Goal: Navigation & Orientation: Understand site structure

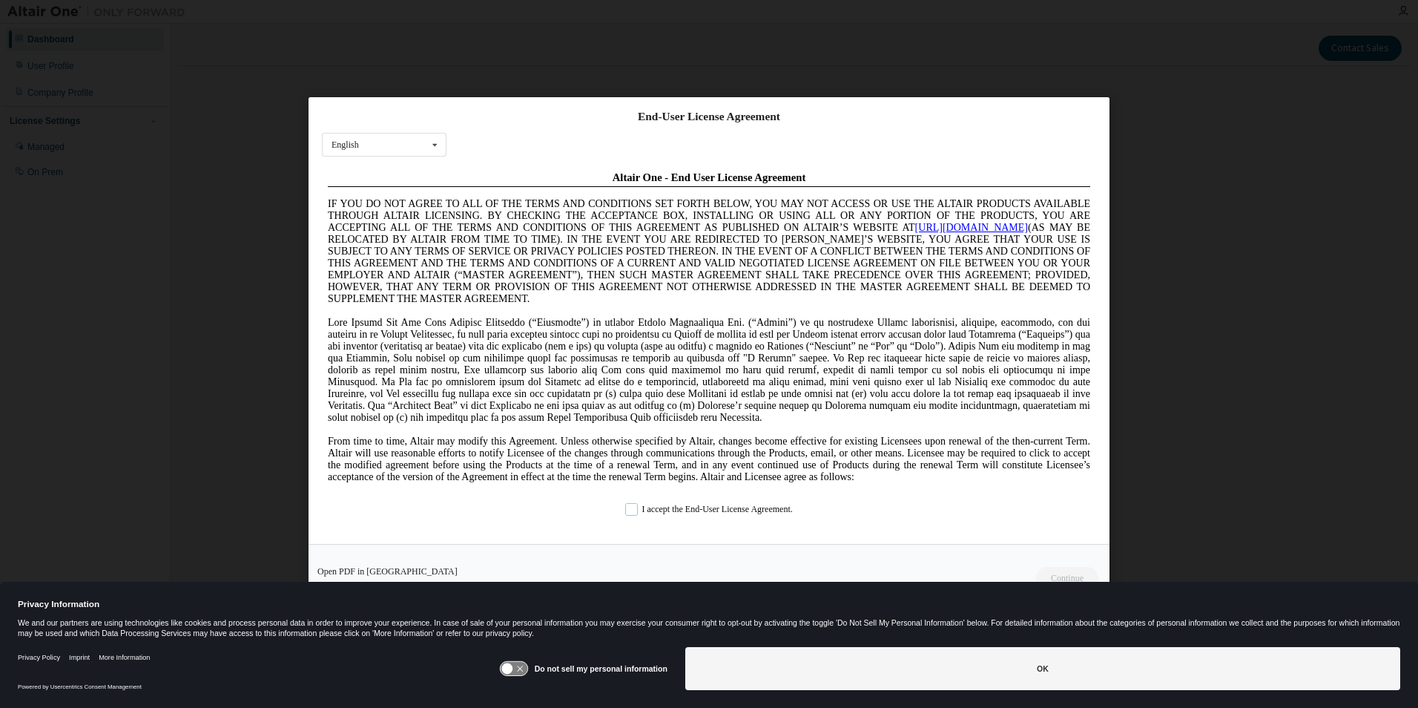
click at [645, 508] on label "I accept the End-User License Agreement." at bounding box center [709, 508] width 168 height 13
click at [1071, 571] on button "Continue" at bounding box center [1067, 577] width 64 height 22
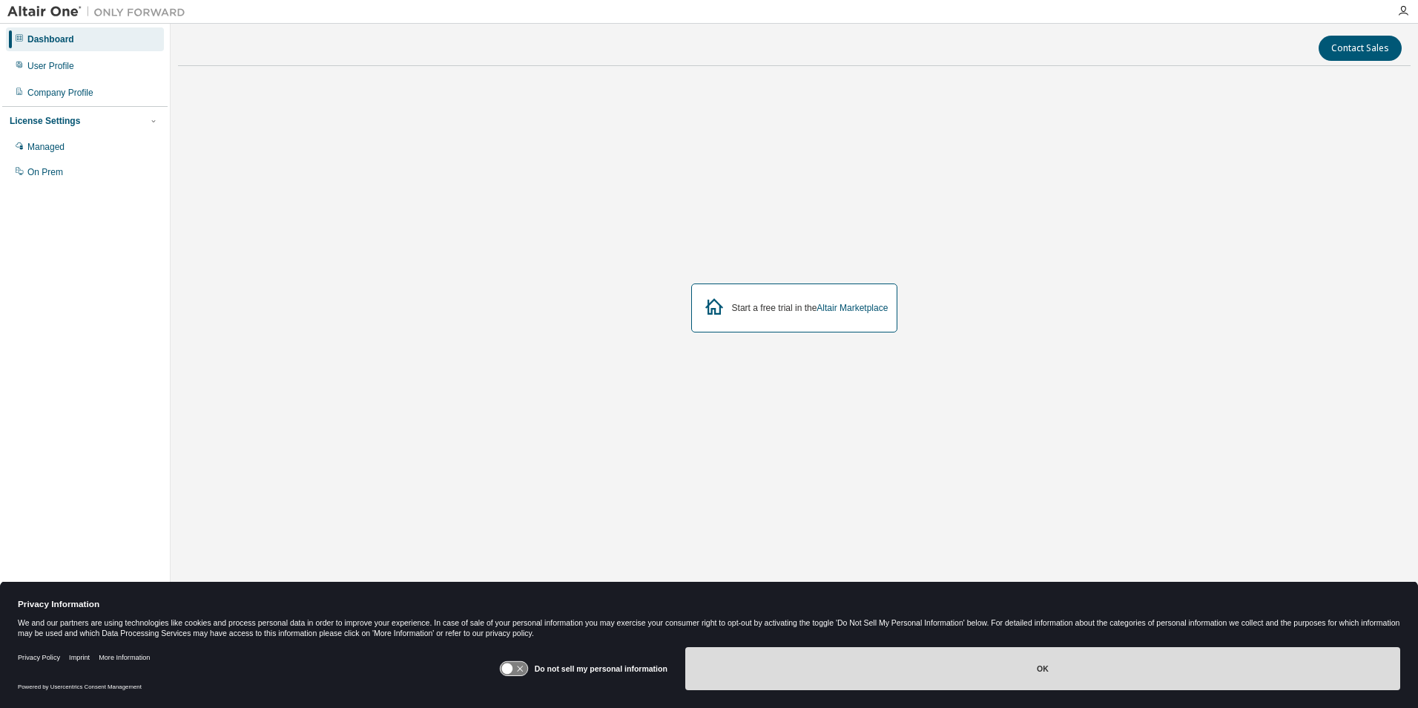
click at [1134, 663] on button "OK" at bounding box center [1043, 668] width 715 height 43
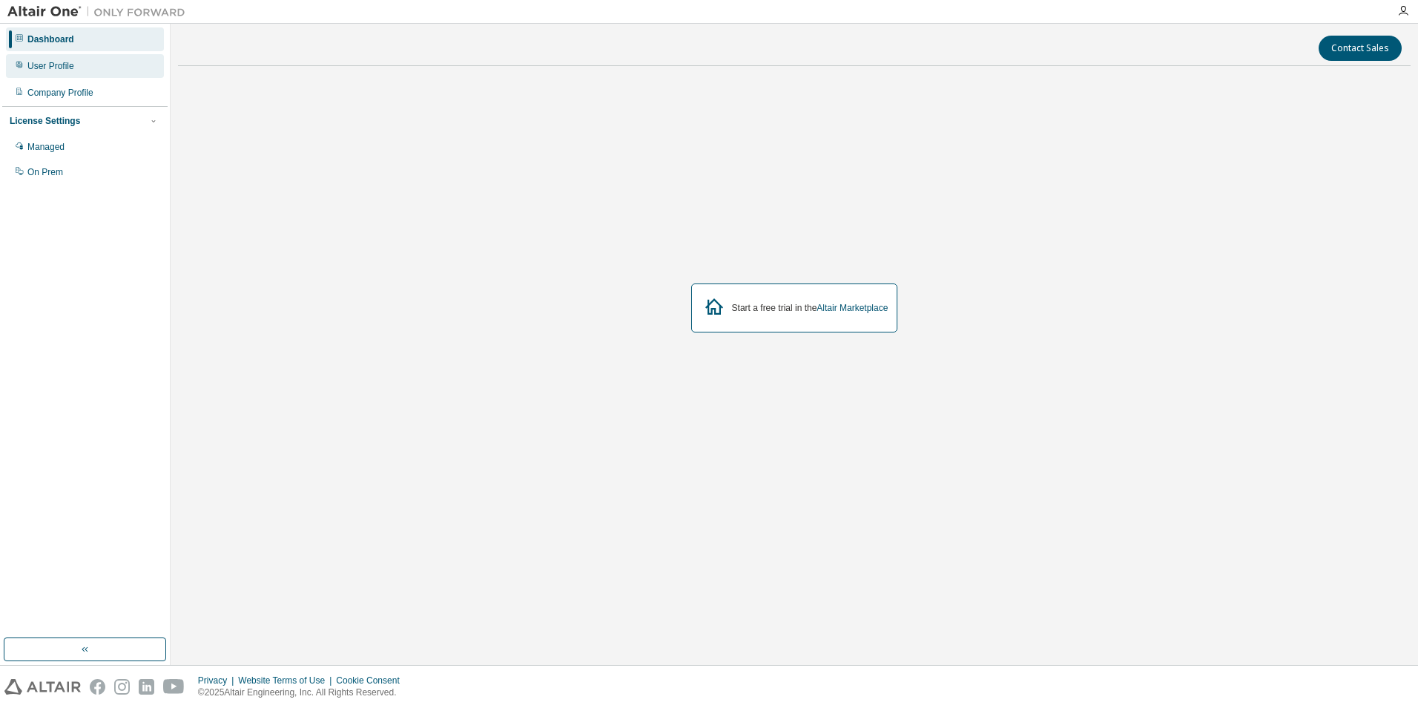
click at [89, 73] on div "User Profile" at bounding box center [85, 66] width 158 height 24
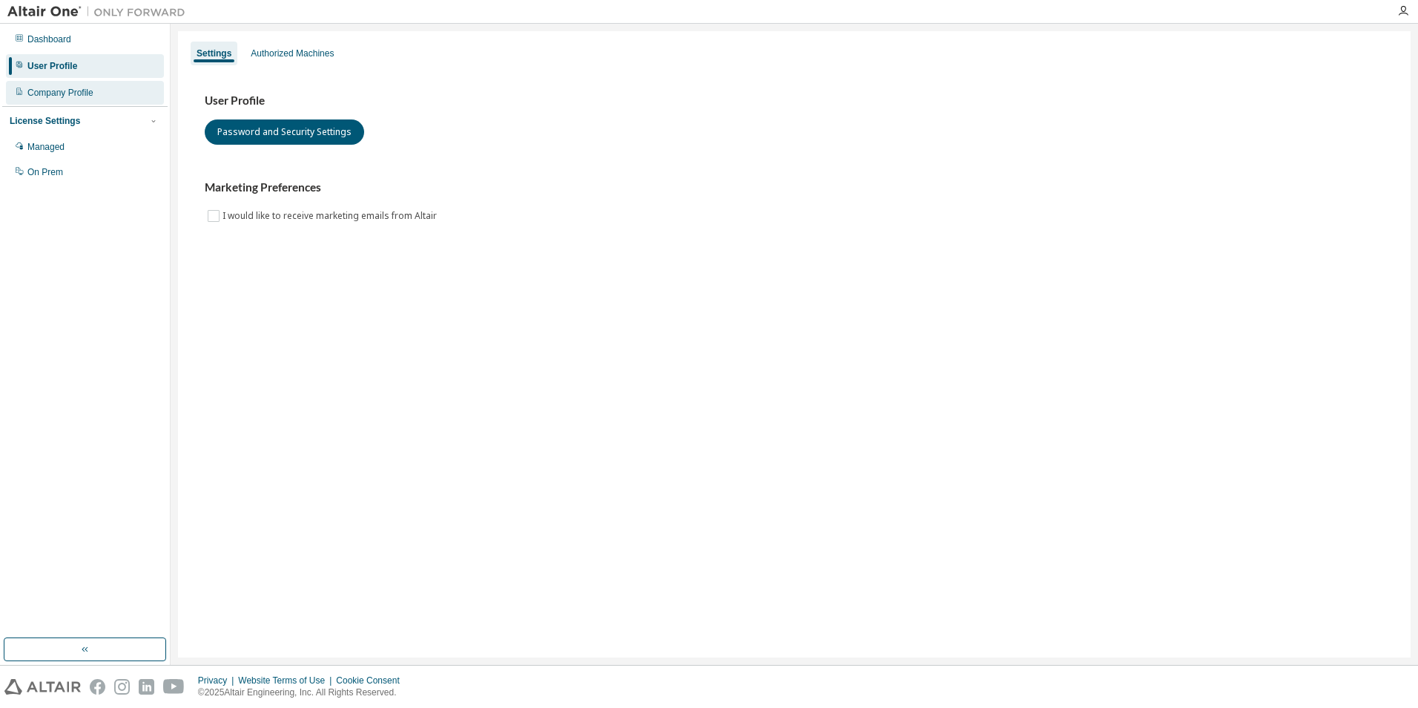
click at [91, 91] on div "Company Profile" at bounding box center [60, 93] width 66 height 12
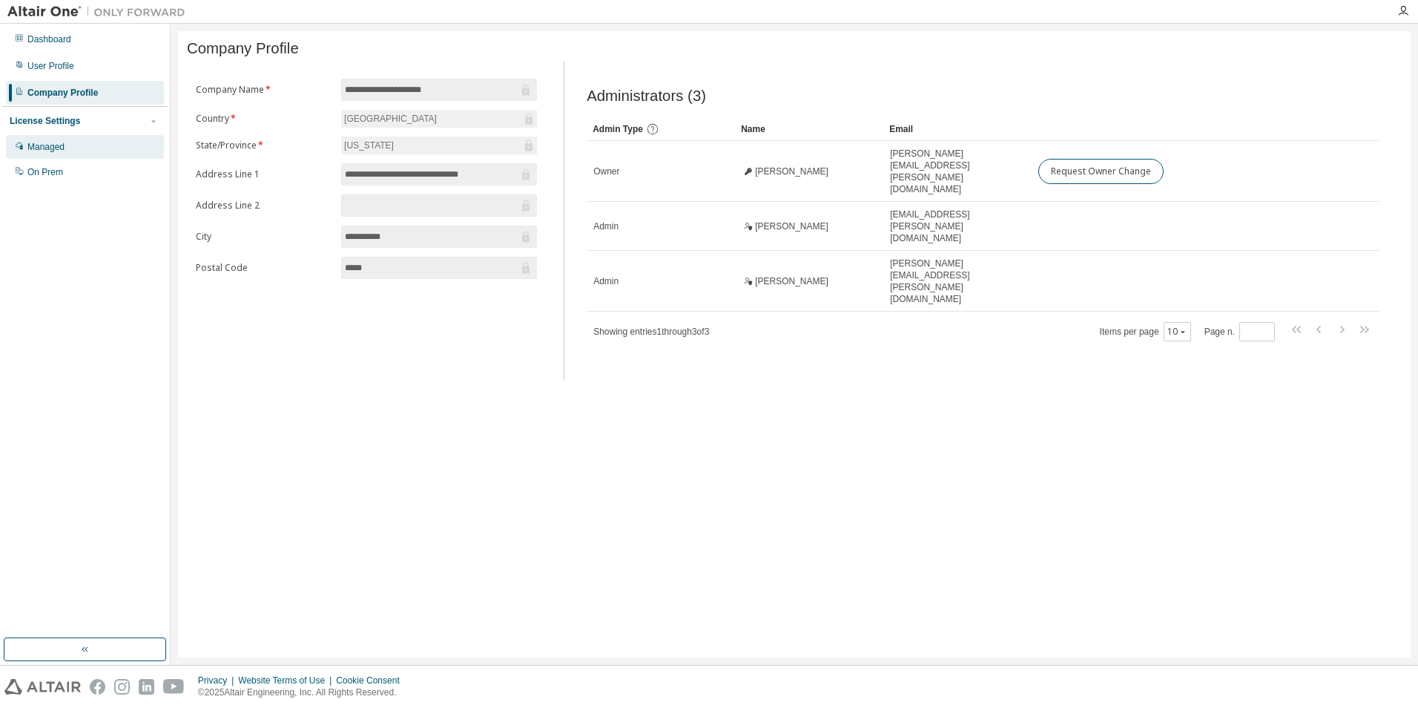
click at [97, 146] on div "Managed" at bounding box center [85, 147] width 158 height 24
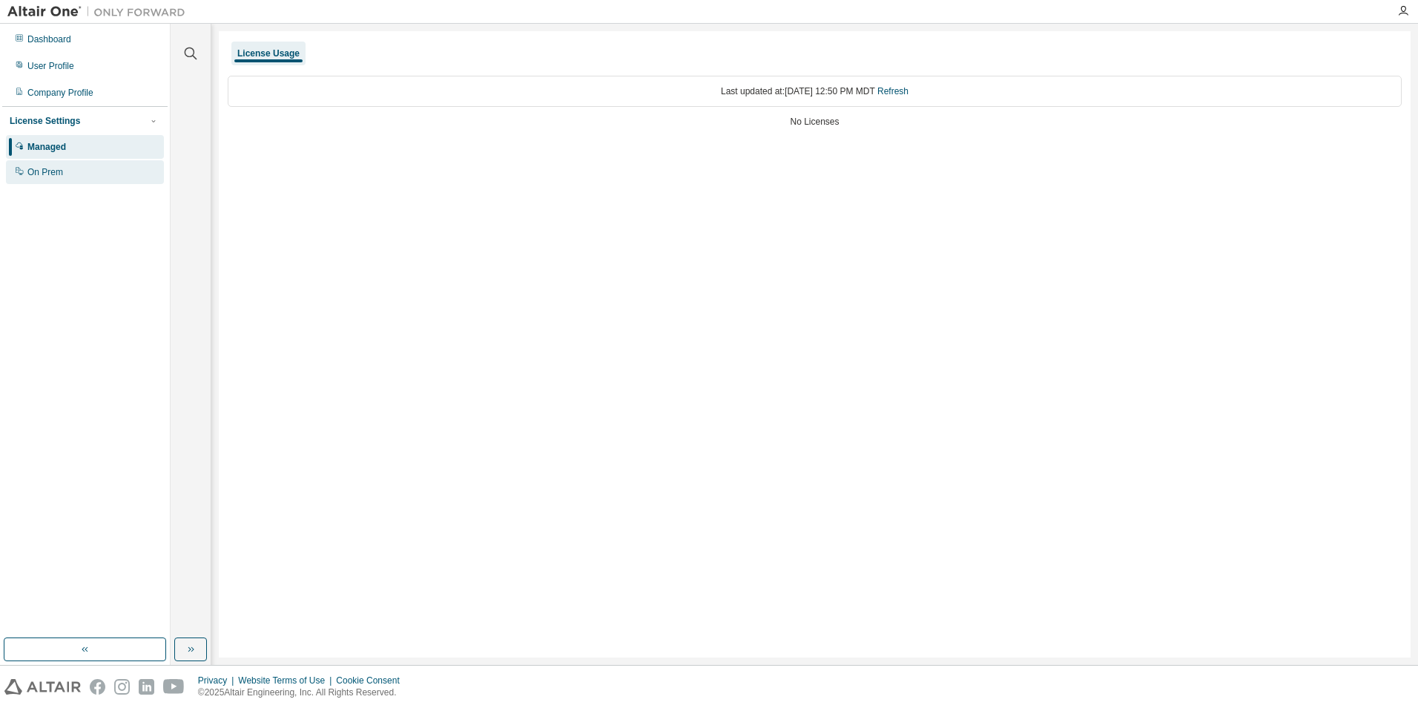
click at [104, 177] on div "On Prem" at bounding box center [85, 172] width 158 height 24
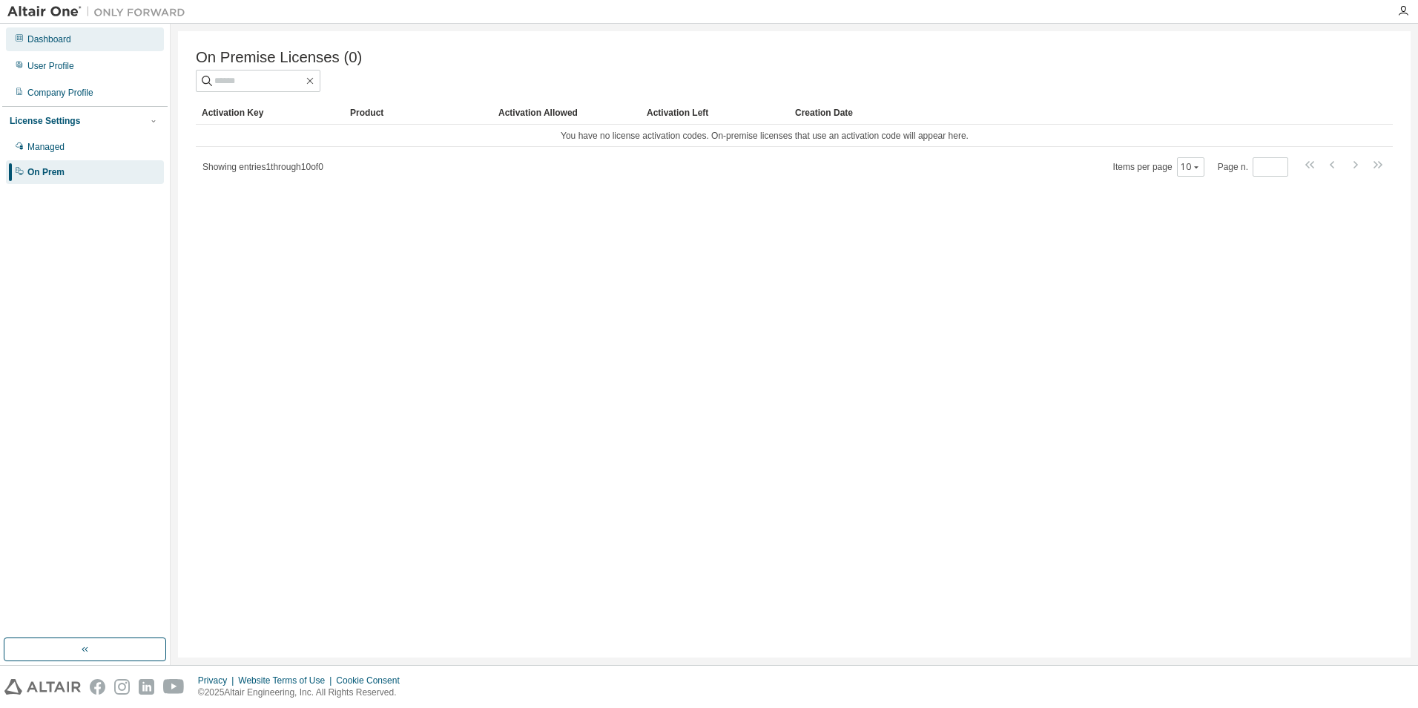
click at [68, 47] on div "Dashboard" at bounding box center [85, 39] width 158 height 24
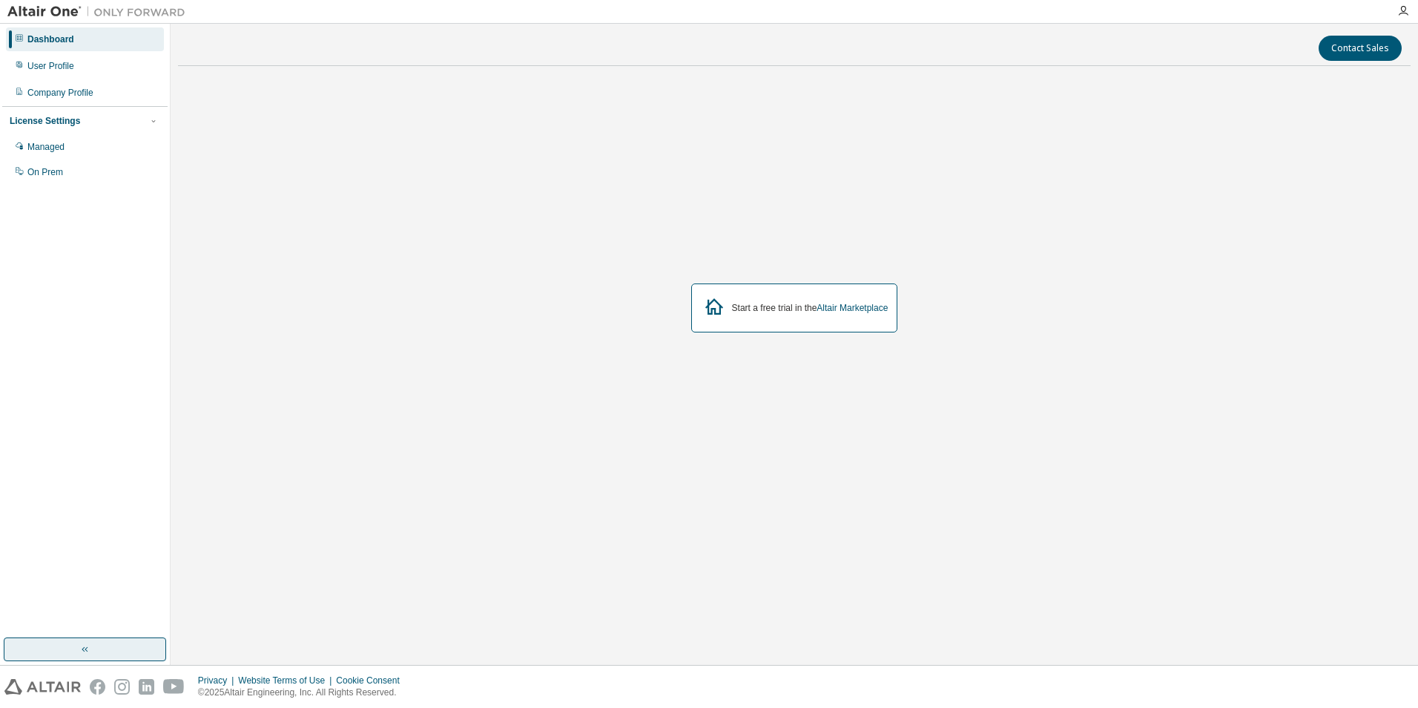
click at [68, 651] on button "button" at bounding box center [85, 649] width 162 height 24
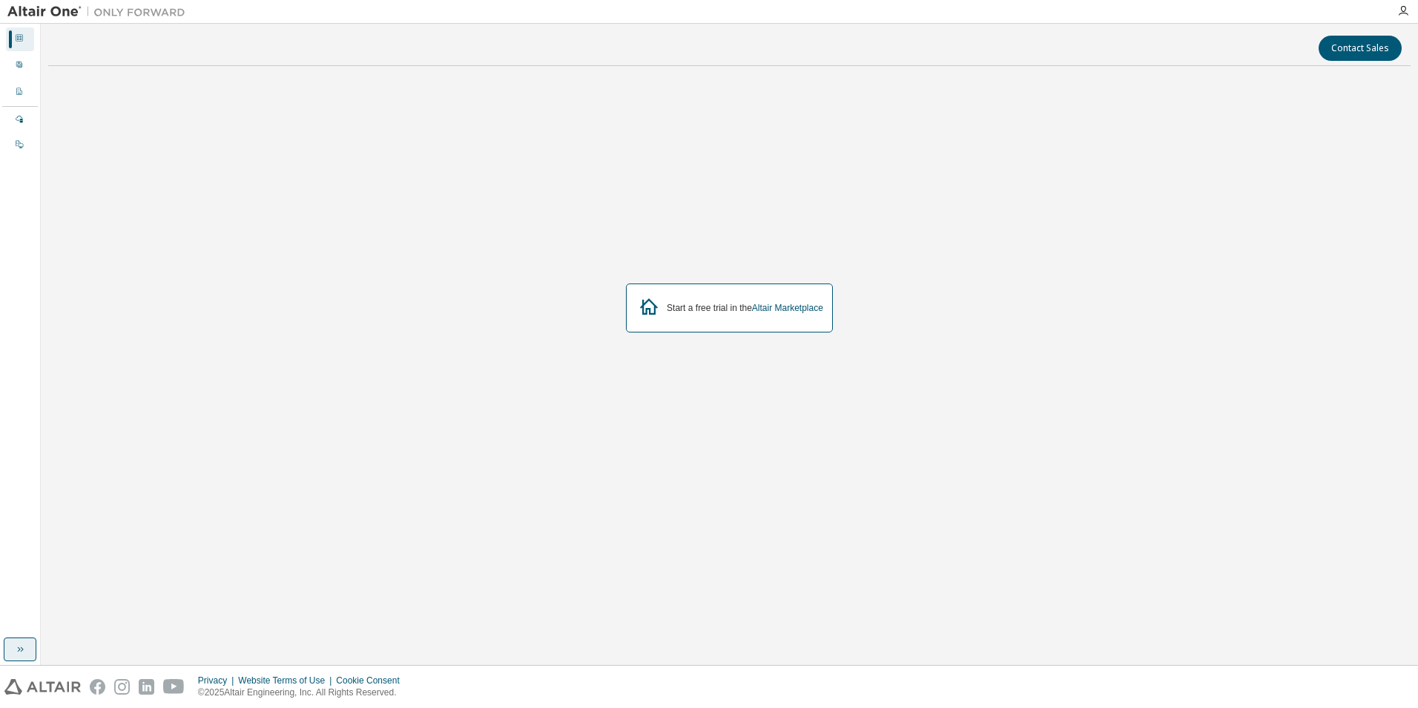
click at [26, 651] on button "button" at bounding box center [20, 649] width 33 height 24
